Goal: Find specific page/section: Find specific page/section

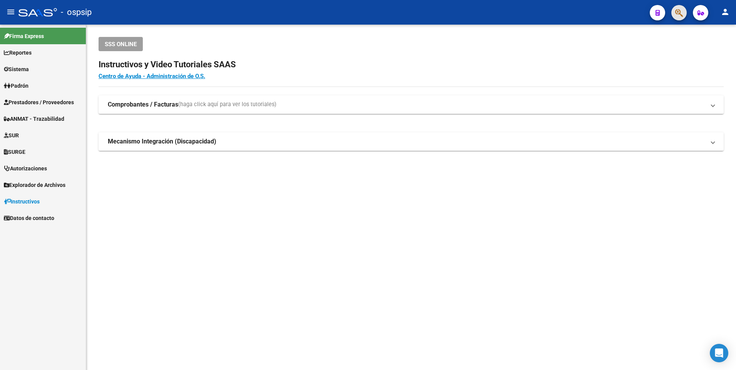
click at [675, 11] on button "button" at bounding box center [679, 12] width 15 height 15
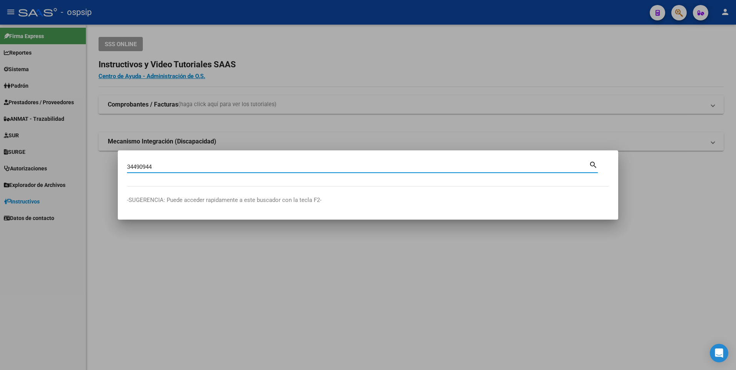
type input "34490944"
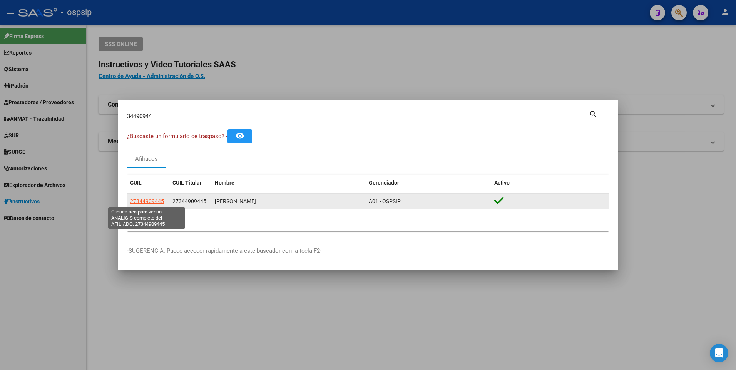
click at [148, 200] on span "27344909445" at bounding box center [147, 201] width 34 height 6
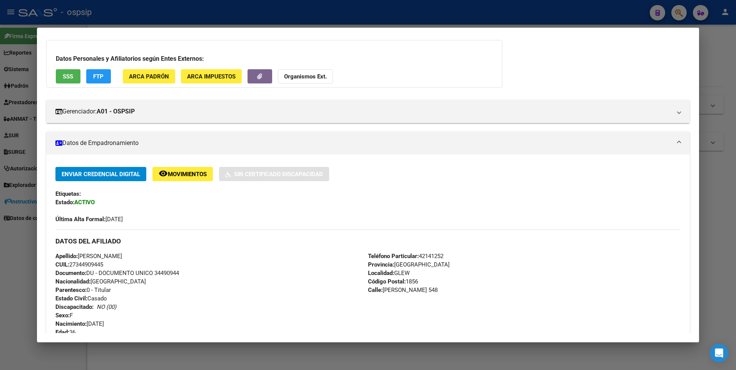
scroll to position [23, 0]
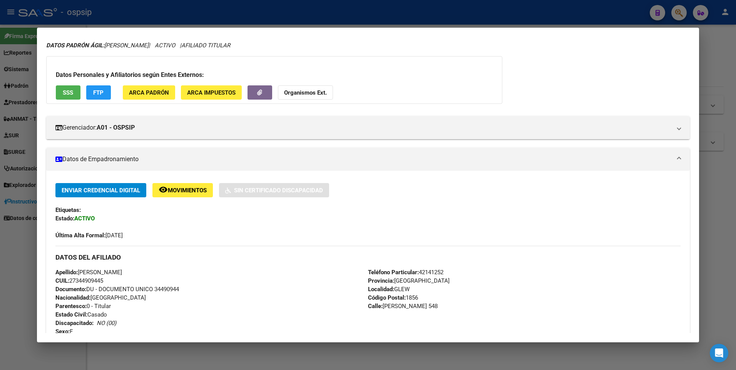
click at [341, 13] on div at bounding box center [368, 185] width 736 height 370
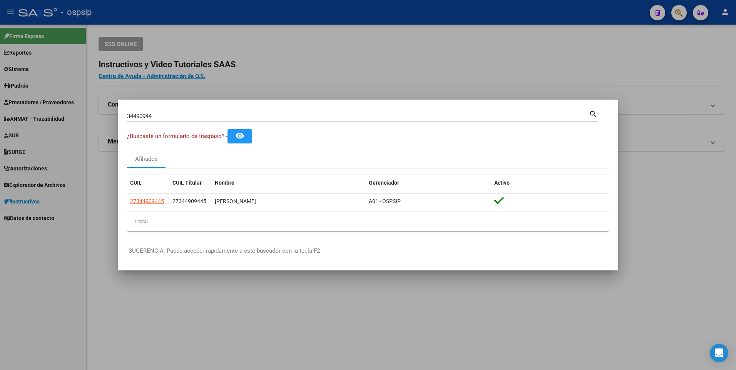
click at [268, 91] on div at bounding box center [368, 185] width 736 height 370
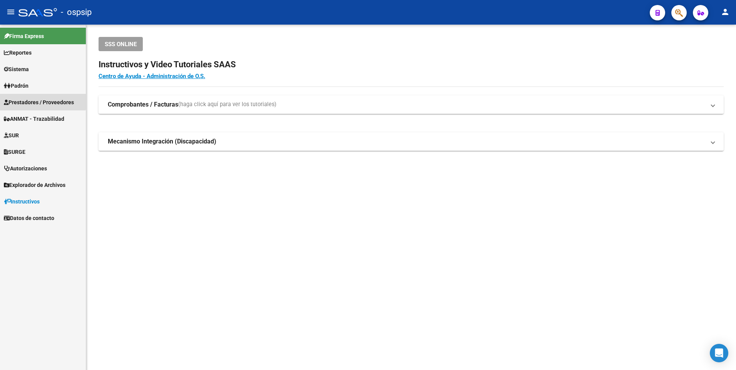
click at [33, 100] on span "Prestadores / Proveedores" at bounding box center [39, 102] width 70 height 8
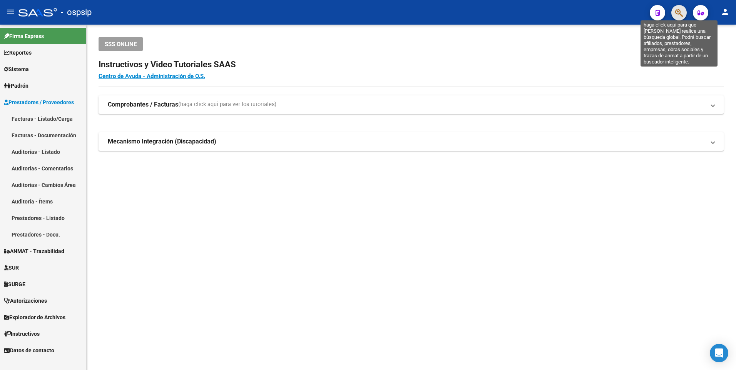
click at [681, 16] on icon "button" at bounding box center [679, 12] width 8 height 9
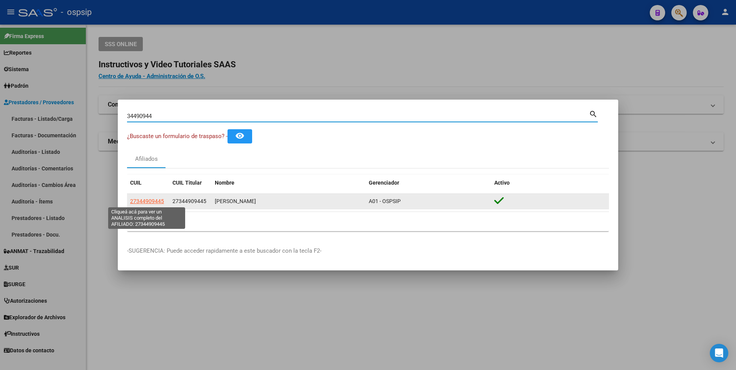
click at [144, 203] on span "27344909445" at bounding box center [147, 201] width 34 height 6
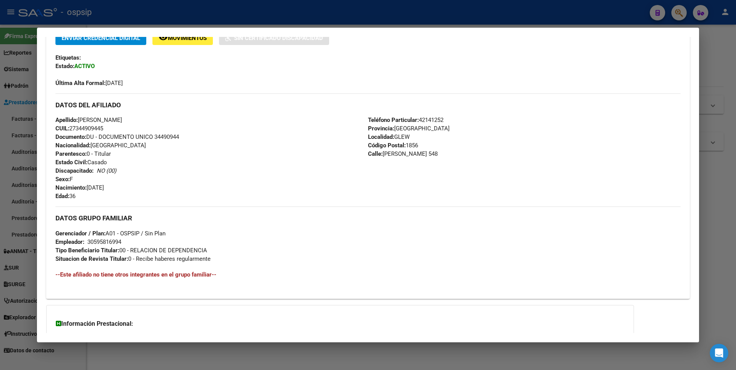
scroll to position [0, 0]
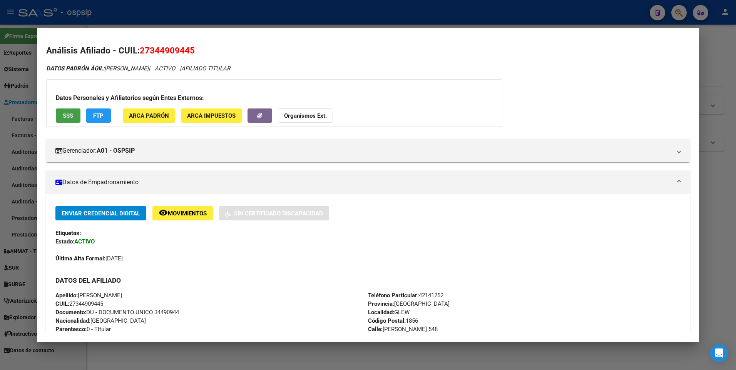
click at [67, 116] on span "SSS" at bounding box center [68, 115] width 10 height 7
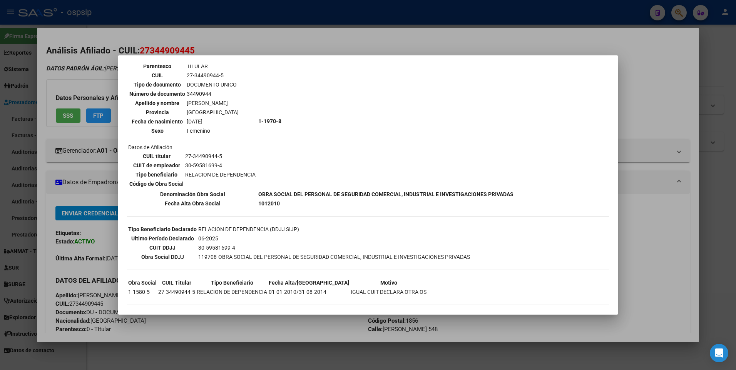
scroll to position [58, 0]
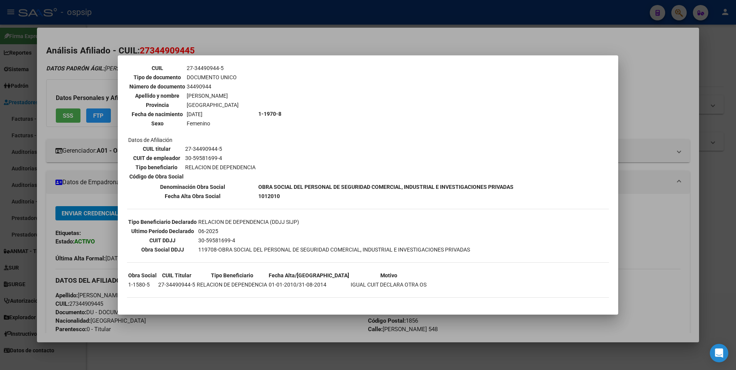
click at [352, 18] on div at bounding box center [368, 185] width 736 height 370
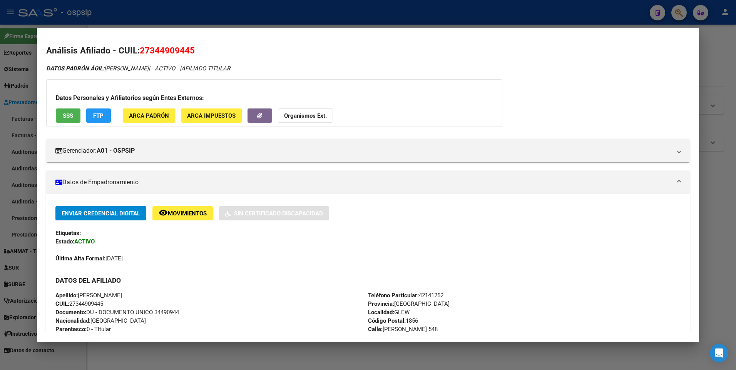
click at [94, 114] on span "FTP" at bounding box center [98, 115] width 10 height 7
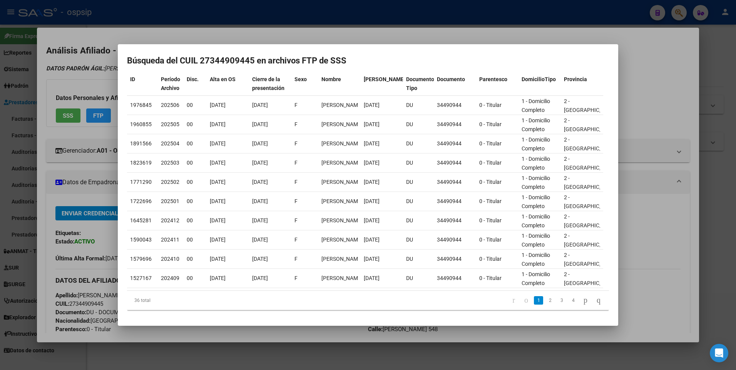
scroll to position [56, 0]
click at [569, 303] on link "4" at bounding box center [573, 300] width 9 height 8
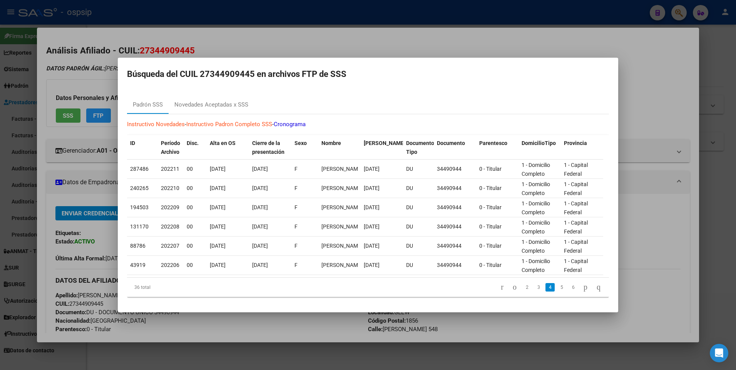
scroll to position [0, 0]
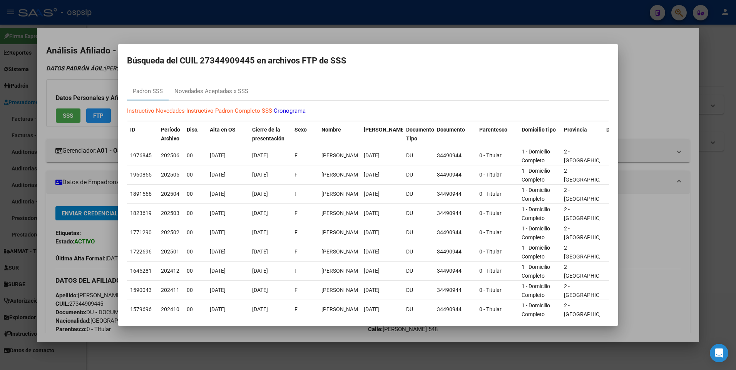
click at [368, 33] on div at bounding box center [368, 185] width 736 height 370
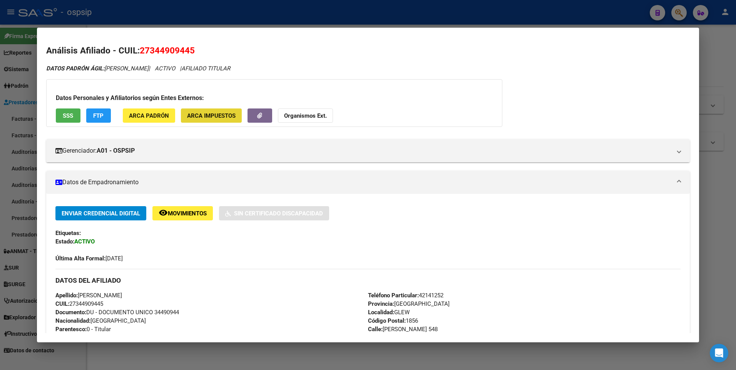
click at [232, 109] on button "ARCA Impuestos" at bounding box center [211, 116] width 61 height 14
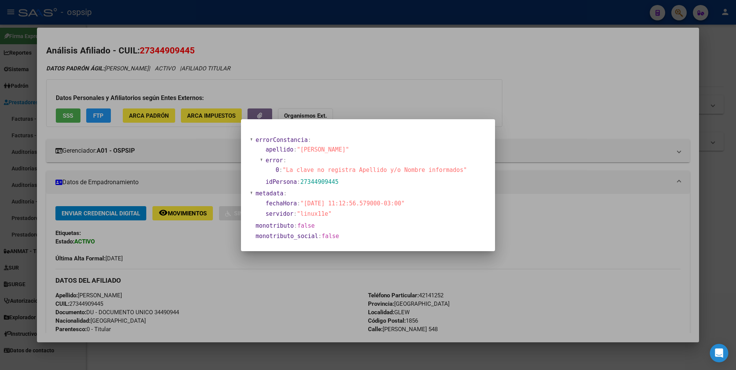
click at [378, 70] on div at bounding box center [368, 185] width 736 height 370
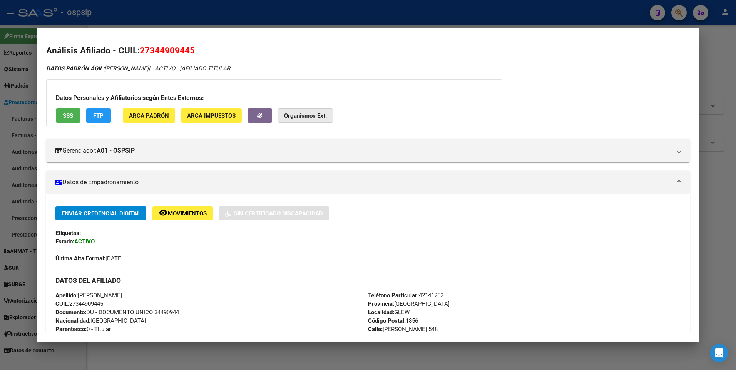
click at [313, 117] on strong "Organismos Ext." at bounding box center [305, 115] width 43 height 7
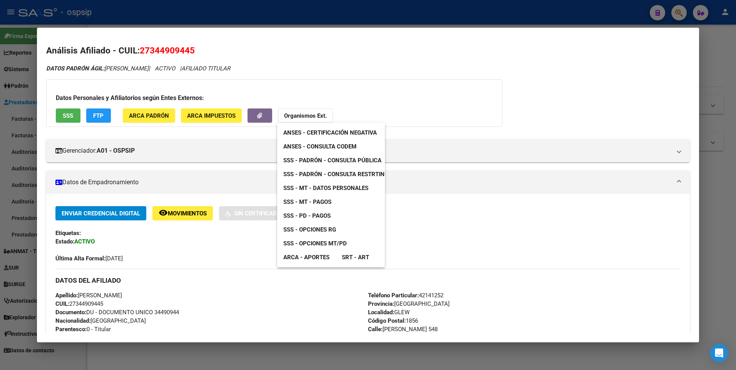
drag, startPoint x: 362, startPoint y: 86, endPoint x: 360, endPoint y: 90, distance: 4.2
click at [360, 90] on div at bounding box center [368, 185] width 736 height 370
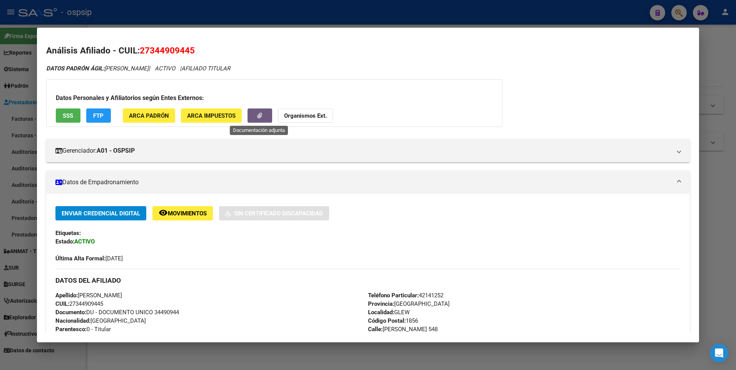
click at [264, 117] on button "button" at bounding box center [260, 116] width 25 height 14
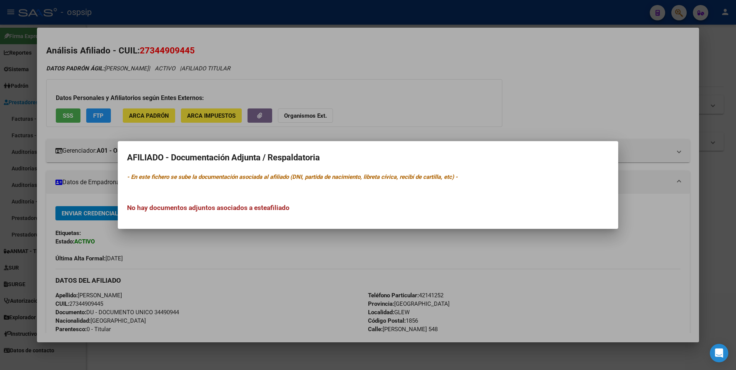
click at [374, 111] on div at bounding box center [368, 185] width 736 height 370
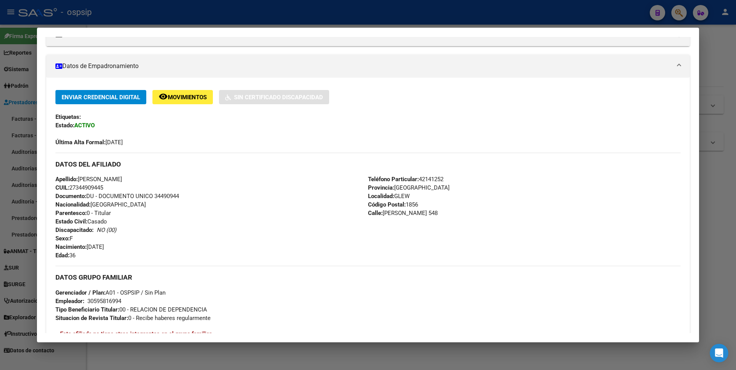
scroll to position [116, 0]
click at [178, 95] on span "Movimientos" at bounding box center [187, 98] width 39 height 7
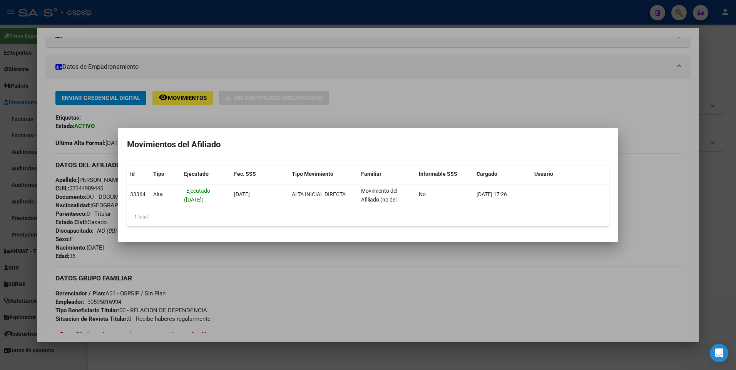
click at [323, 102] on div at bounding box center [368, 185] width 736 height 370
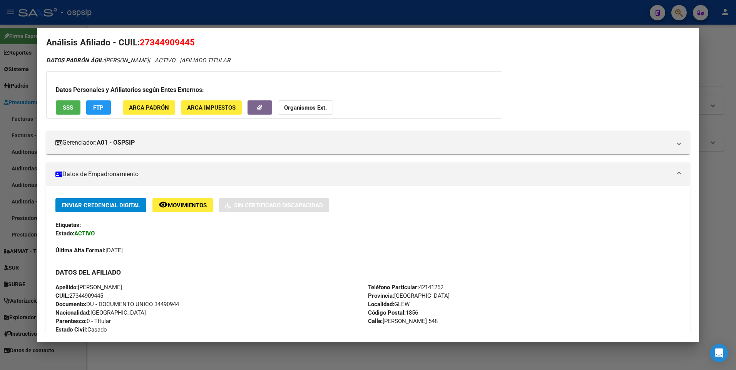
scroll to position [0, 0]
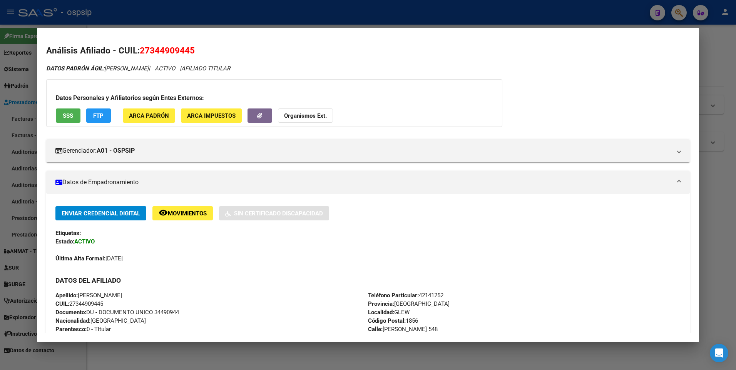
click at [208, 15] on div at bounding box center [368, 185] width 736 height 370
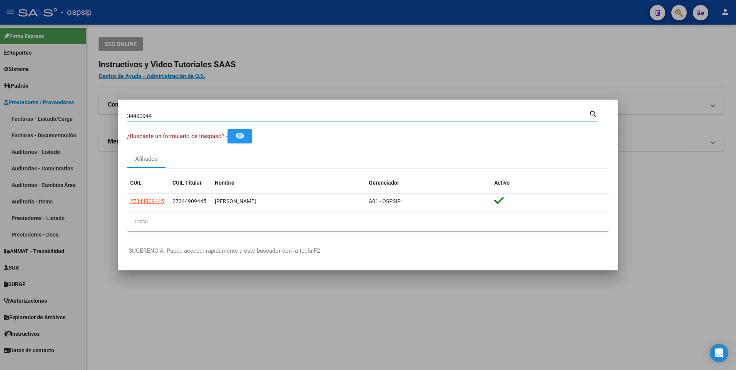
drag, startPoint x: 162, startPoint y: 116, endPoint x: 108, endPoint y: 120, distance: 54.4
click at [108, 120] on div "34490944 Buscar (apellido, dni, cuil, nro traspaso, cuit, obra social) search ¿…" at bounding box center [368, 185] width 736 height 370
type input "23365408"
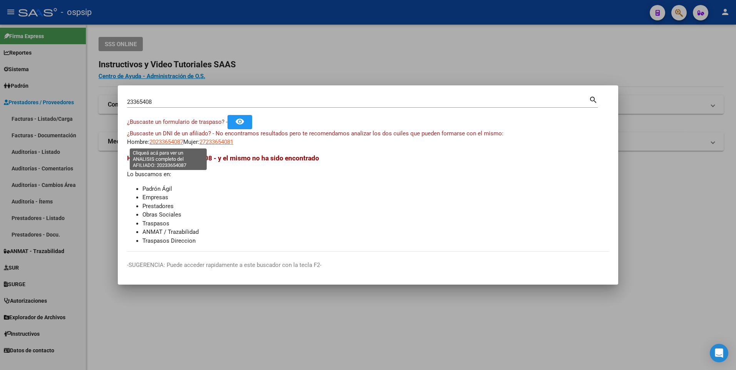
click at [179, 145] on span "20233654087" at bounding box center [166, 142] width 34 height 7
type textarea "20233654087"
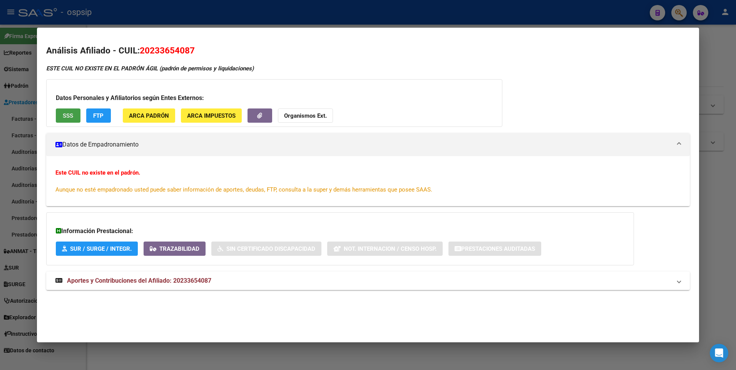
click at [67, 114] on span "SSS" at bounding box center [68, 115] width 10 height 7
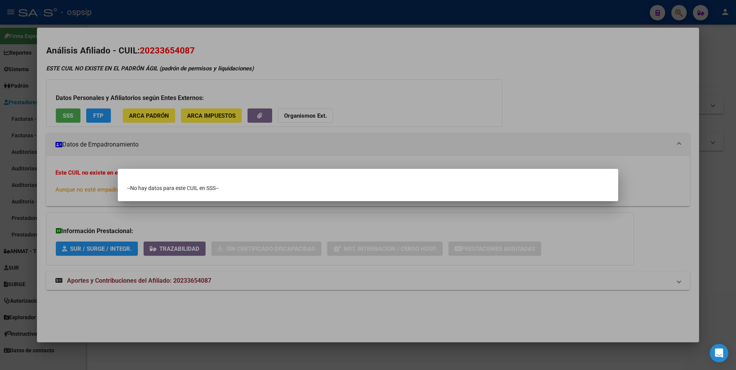
click at [653, 12] on div at bounding box center [368, 185] width 736 height 370
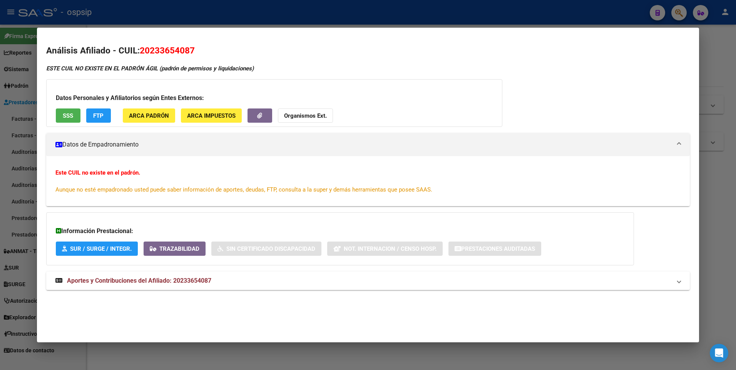
click at [598, 4] on div at bounding box center [368, 185] width 736 height 370
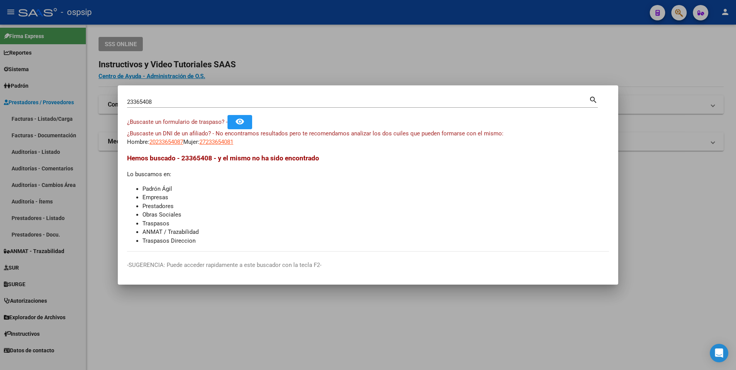
click at [468, 78] on div at bounding box center [368, 185] width 736 height 370
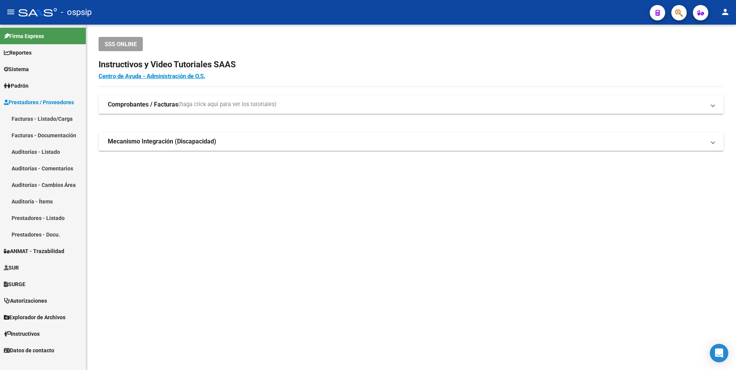
click at [49, 127] on link "Facturas - Listado/Carga" at bounding box center [43, 119] width 86 height 17
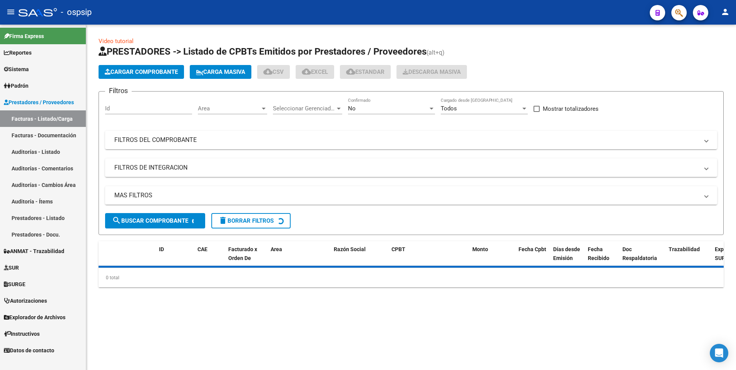
click at [44, 119] on link "Facturas - Listado/Carga" at bounding box center [43, 119] width 86 height 17
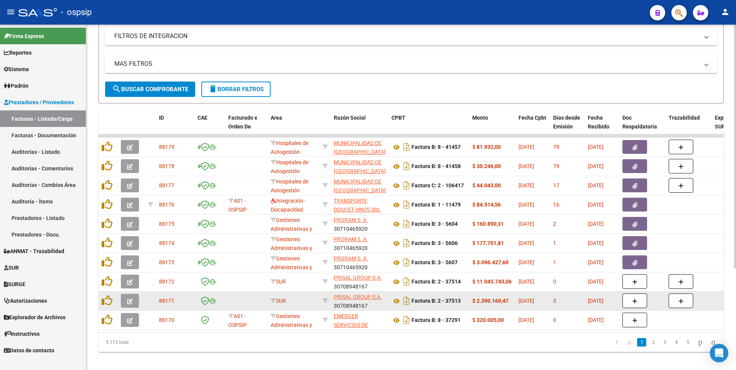
scroll to position [144, 0]
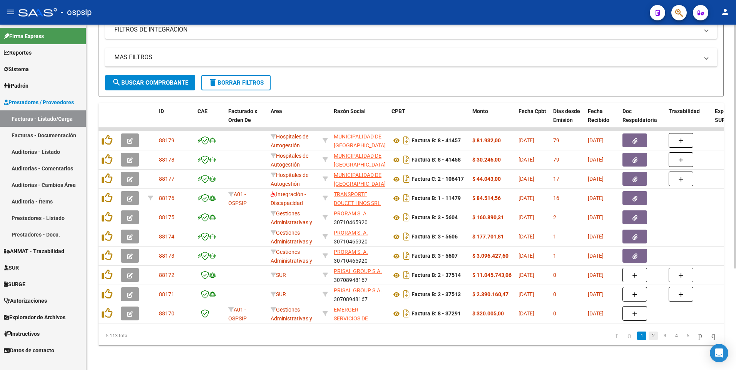
click at [649, 336] on link "2" at bounding box center [653, 336] width 9 height 8
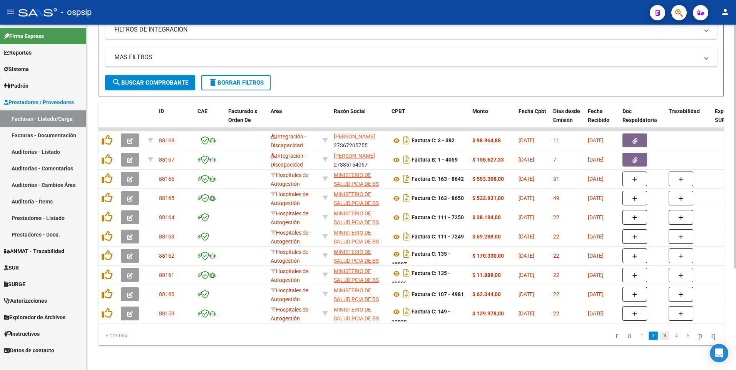
click at [660, 336] on link "3" at bounding box center [664, 336] width 9 height 8
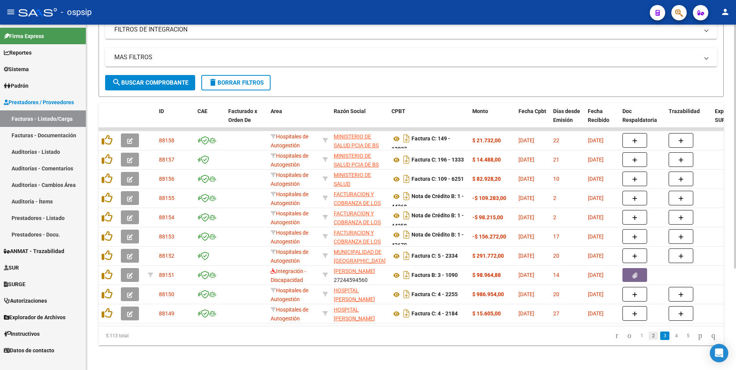
click at [649, 336] on link "2" at bounding box center [653, 336] width 9 height 8
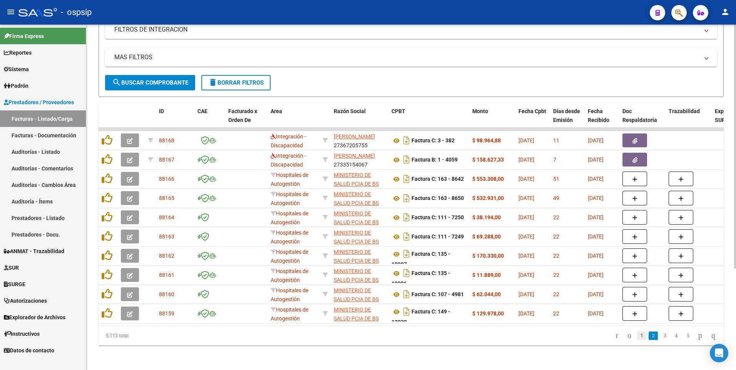
click at [637, 335] on link "1" at bounding box center [641, 336] width 9 height 8
